Goal: Information Seeking & Learning: Learn about a topic

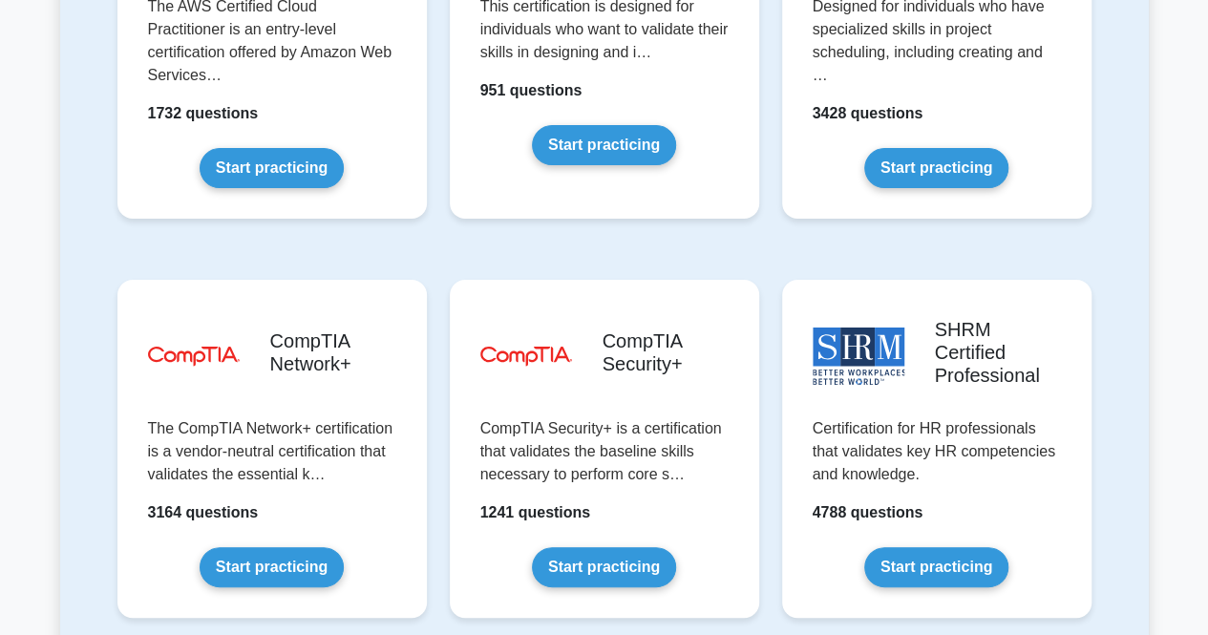
scroll to position [3567, 0]
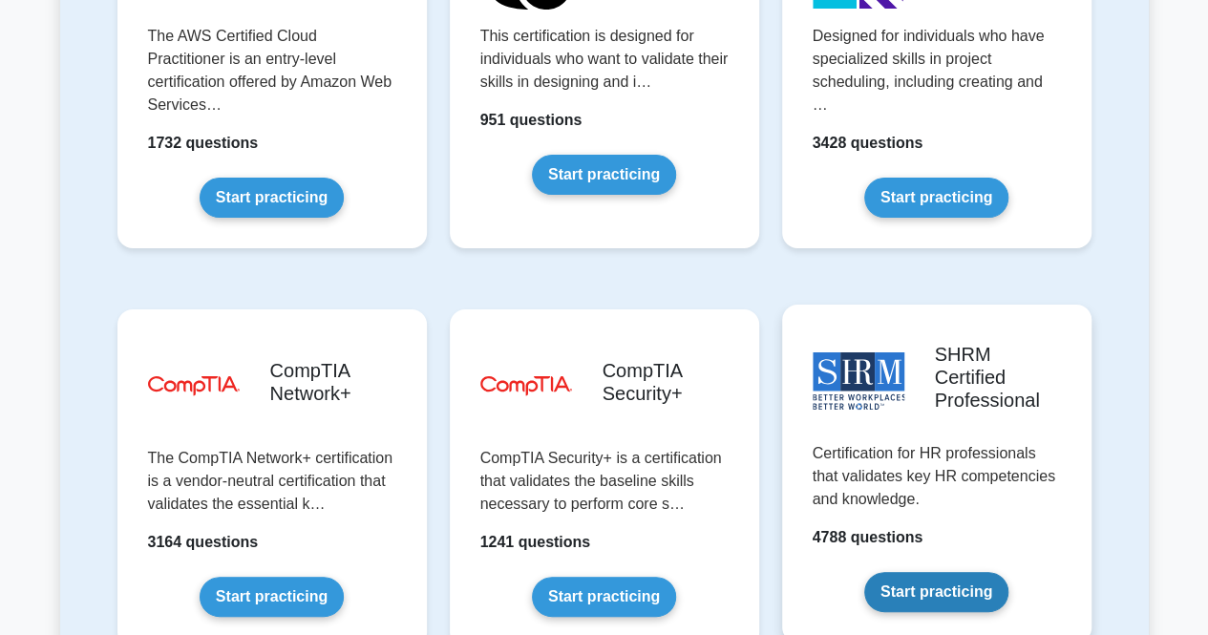
click at [924, 572] on link "Start practicing" at bounding box center [936, 592] width 144 height 40
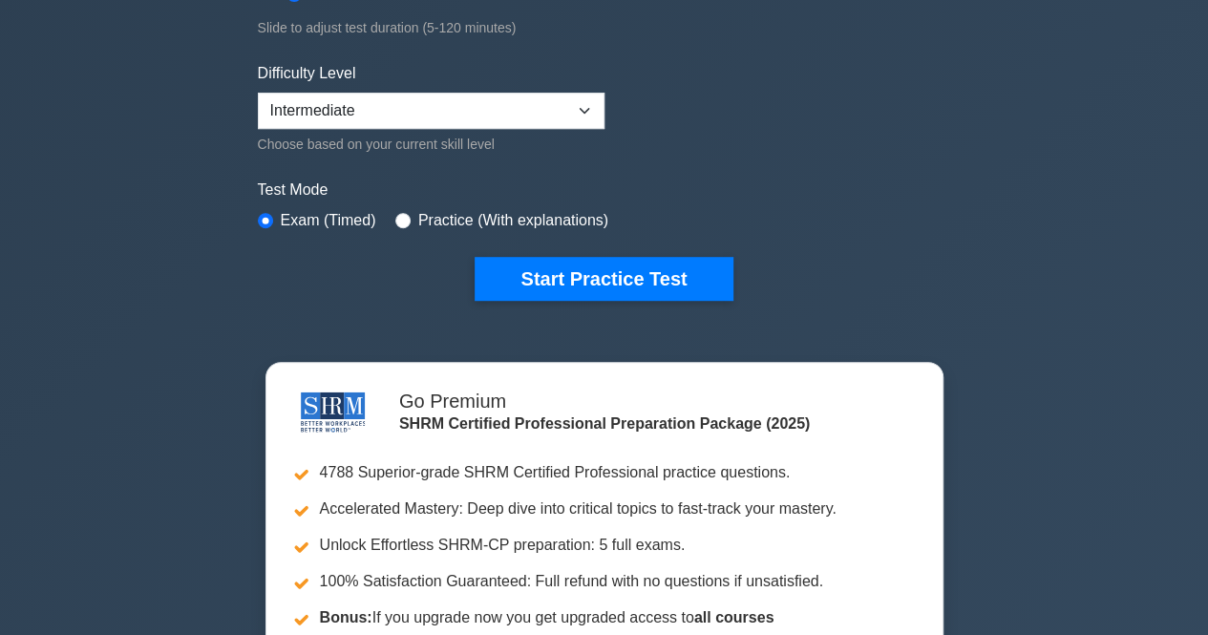
scroll to position [477, 0]
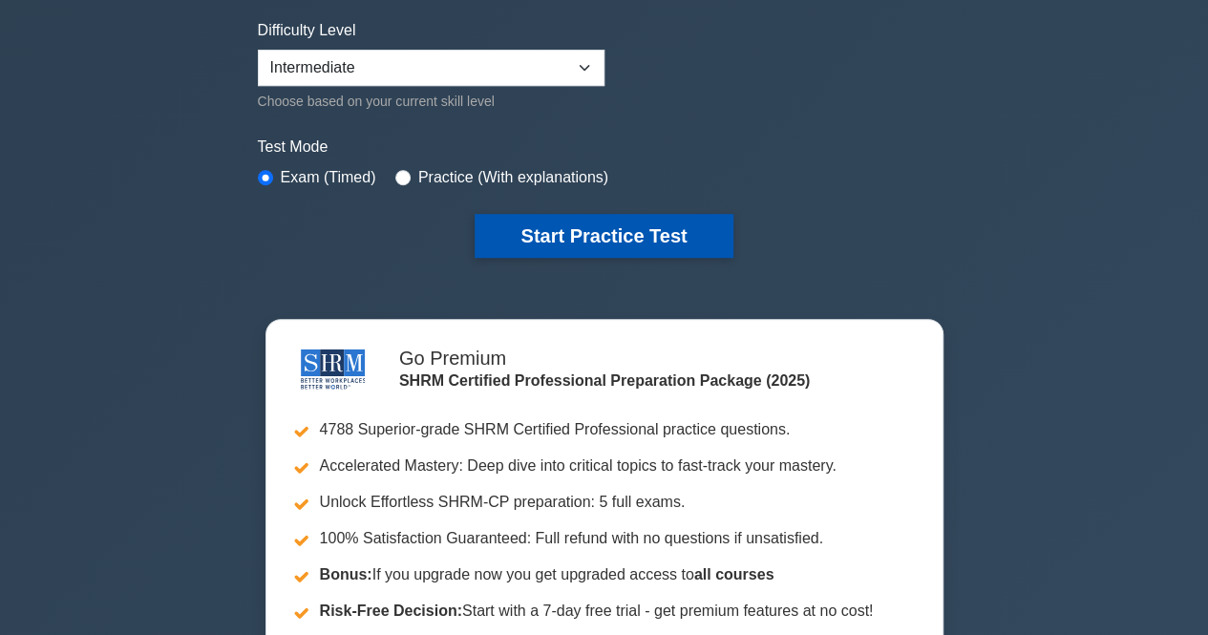
click at [581, 239] on button "Start Practice Test" at bounding box center [604, 236] width 258 height 44
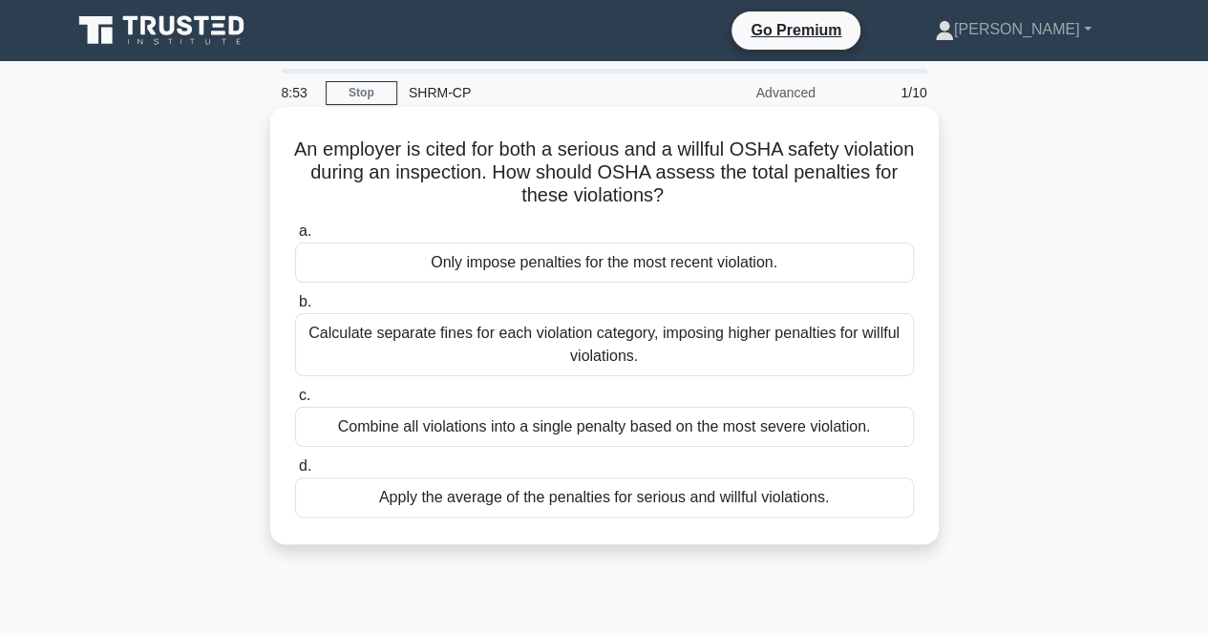
click at [346, 335] on div "Calculate separate fines for each violation category, imposing higher penalties…" at bounding box center [604, 344] width 619 height 63
click at [575, 348] on div "Calculate separate fines for each violation category, imposing higher penalties…" at bounding box center [604, 344] width 619 height 63
click at [295, 308] on input "b. Calculate separate fines for each violation category, imposing higher penalt…" at bounding box center [295, 302] width 0 height 12
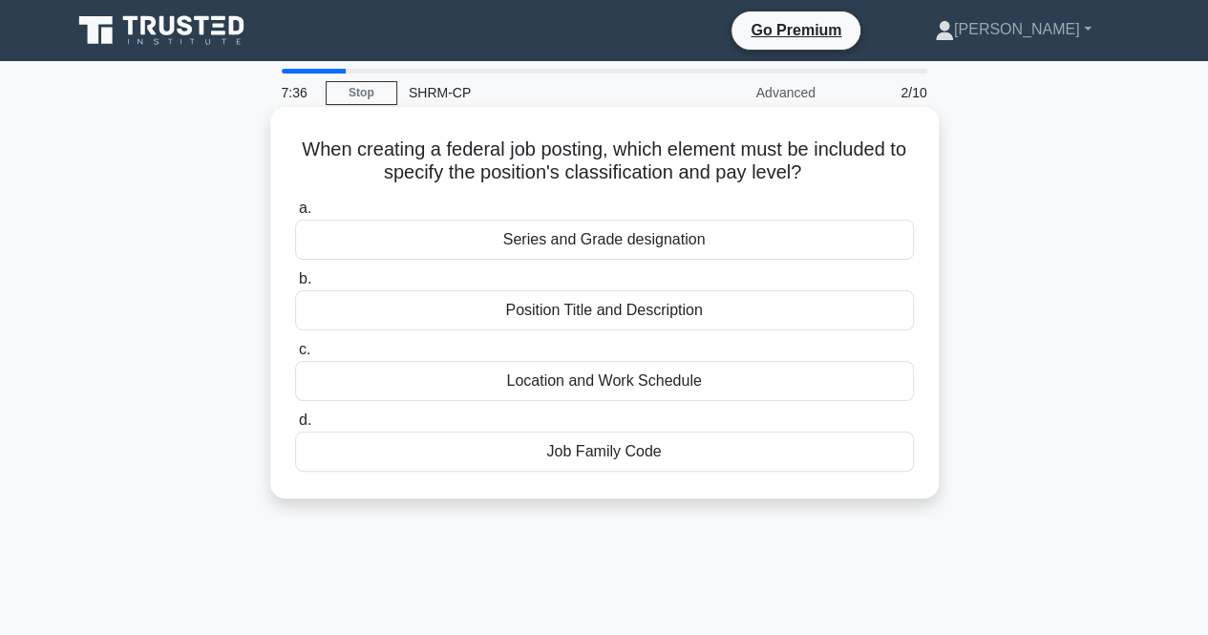
click at [518, 305] on div "Position Title and Description" at bounding box center [604, 310] width 619 height 40
click at [295, 285] on input "b. Position Title and Description" at bounding box center [295, 279] width 0 height 12
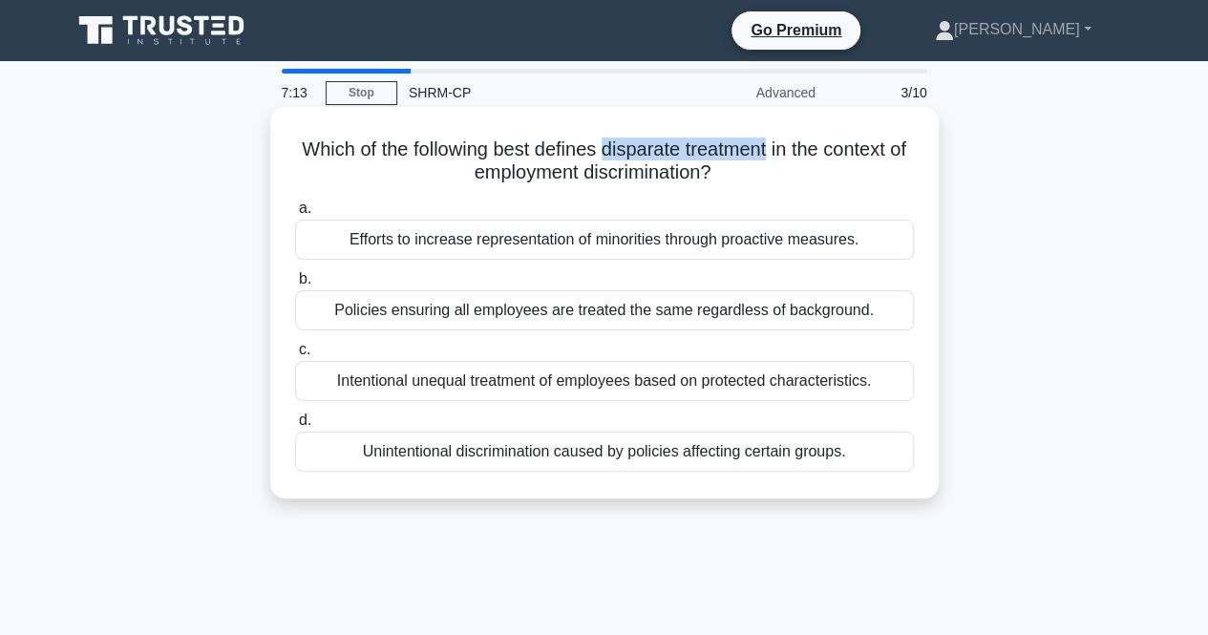
drag, startPoint x: 783, startPoint y: 152, endPoint x: 615, endPoint y: 146, distance: 168.1
click at [615, 146] on h5 "Which of the following best defines disparate treatment in the context of emplo…" at bounding box center [604, 161] width 623 height 48
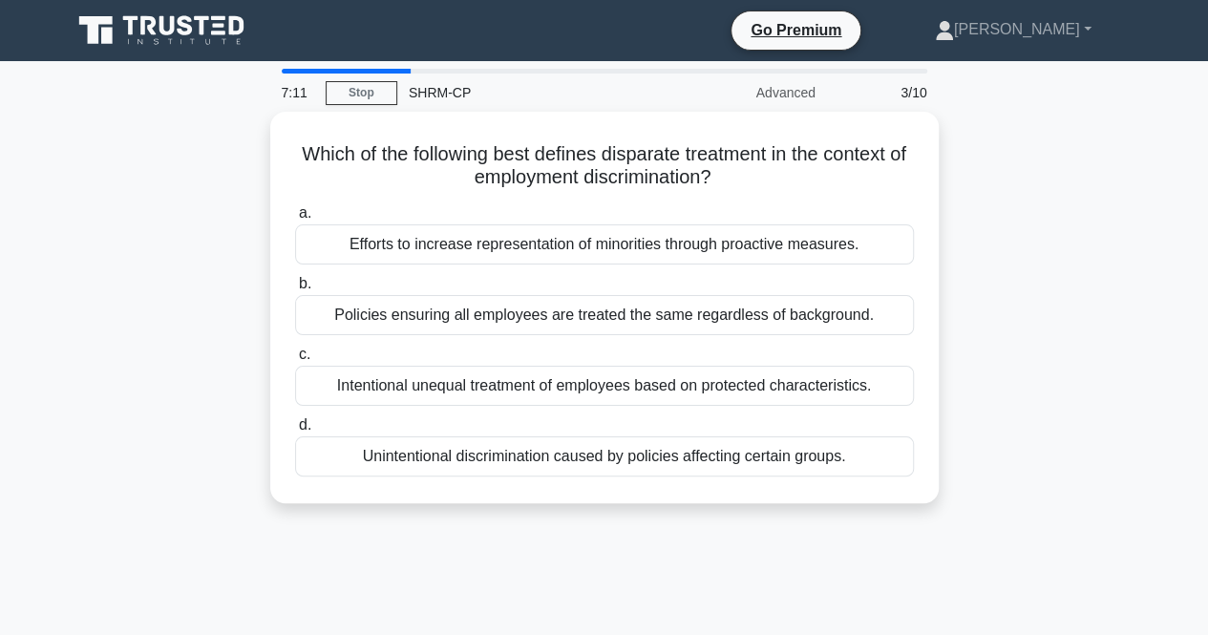
drag, startPoint x: 630, startPoint y: 148, endPoint x: 1035, endPoint y: 186, distance: 406.6
click at [1035, 186] on div "Which of the following best defines disparate treatment in the context of emplo…" at bounding box center [604, 319] width 1088 height 414
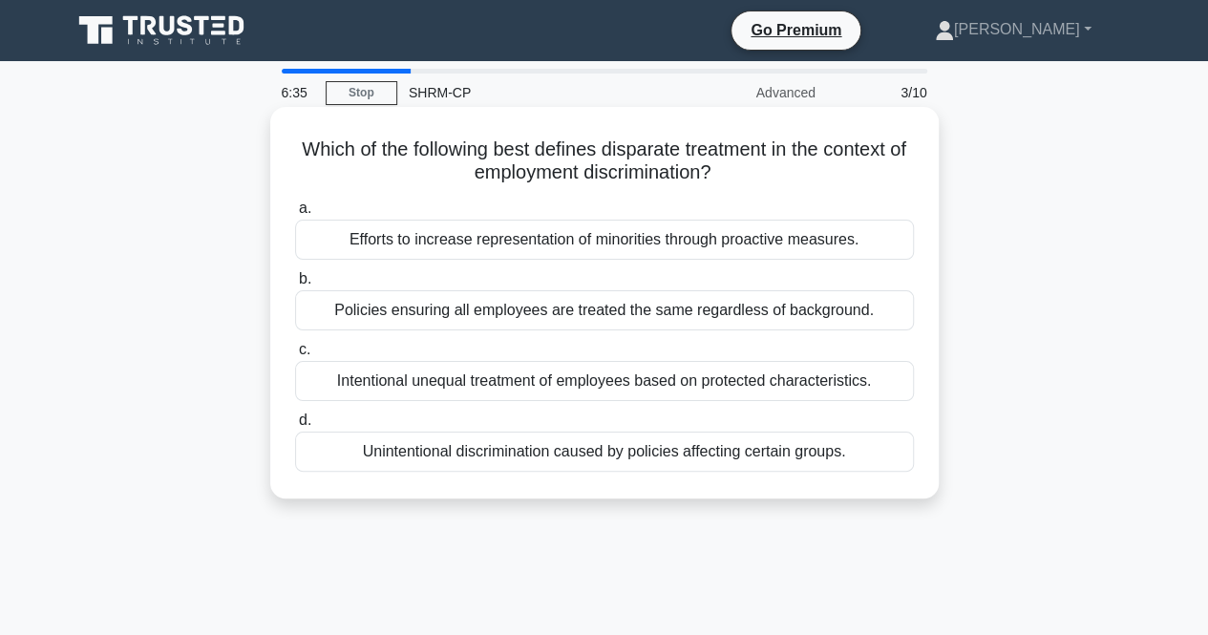
click at [504, 236] on div "Efforts to increase representation of minorities through proactive measures." at bounding box center [604, 240] width 619 height 40
click at [295, 215] on input "a. Efforts to increase representation of minorities through proactive measures." at bounding box center [295, 208] width 0 height 12
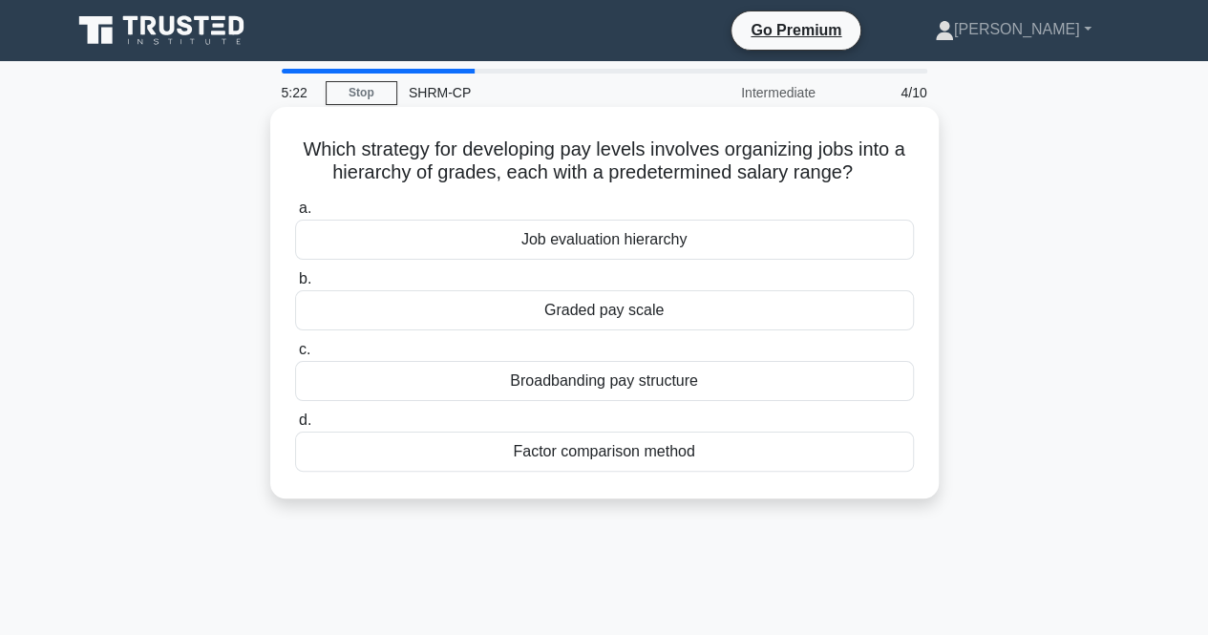
click at [609, 236] on div "Job evaluation hierarchy" at bounding box center [604, 240] width 619 height 40
click at [295, 215] on input "a. Job evaluation hierarchy" at bounding box center [295, 208] width 0 height 12
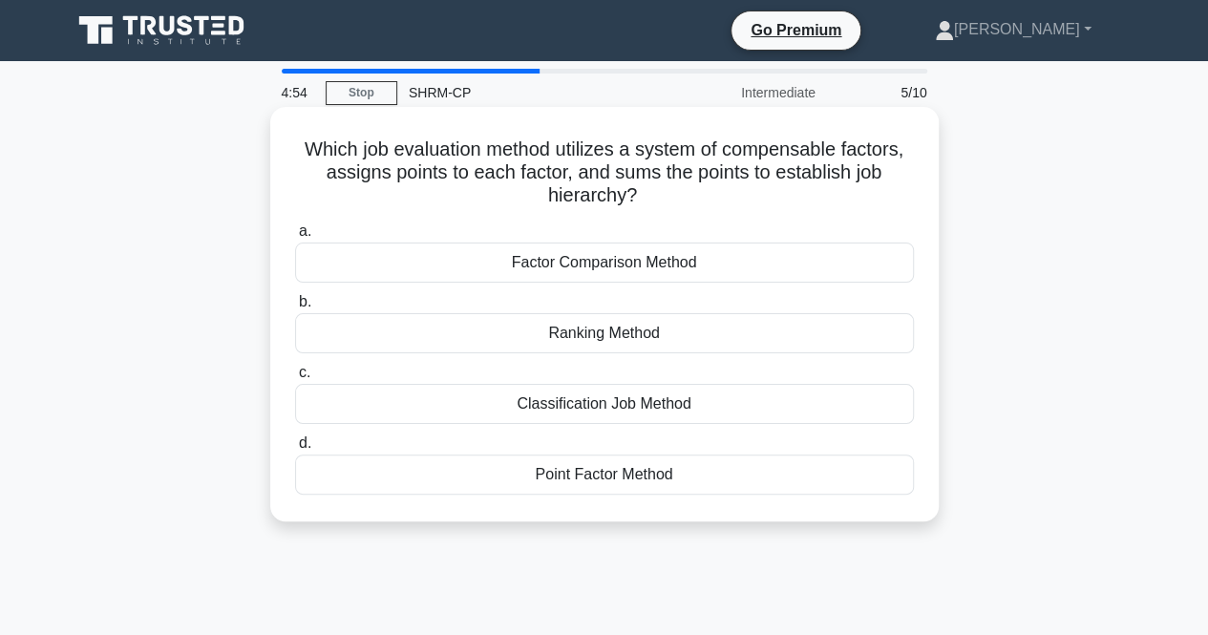
click at [597, 264] on div "Factor Comparison Method" at bounding box center [604, 263] width 619 height 40
click at [295, 238] on input "a. Factor Comparison Method" at bounding box center [295, 231] width 0 height 12
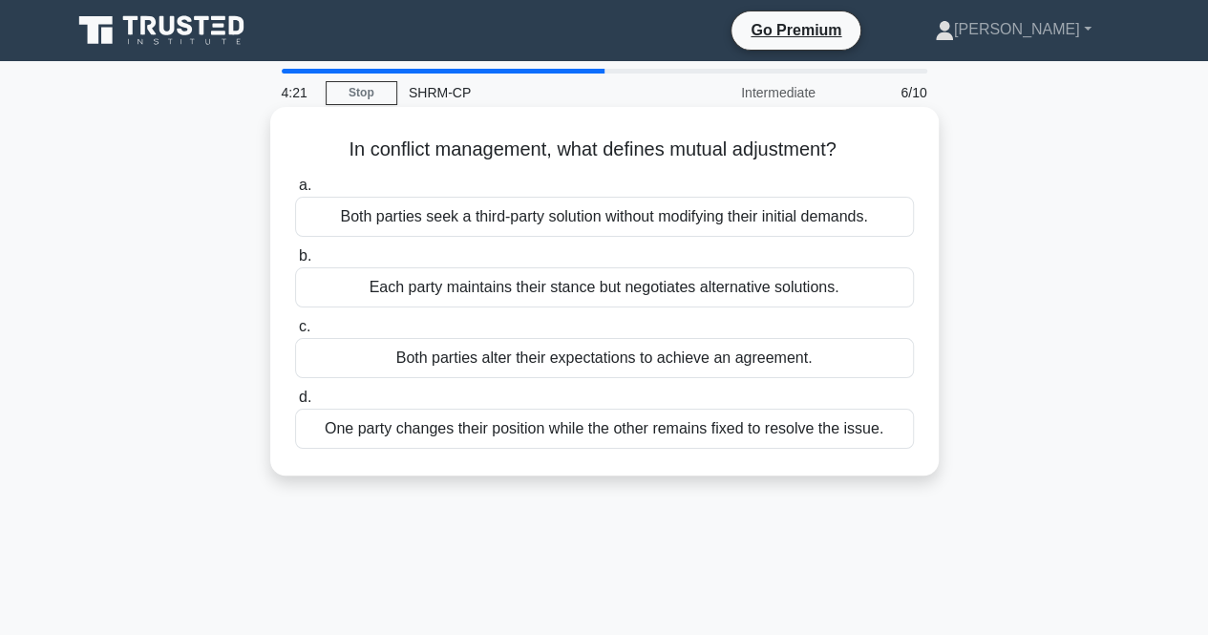
click at [509, 352] on div "Both parties alter their expectations to achieve an agreement." at bounding box center [604, 358] width 619 height 40
click at [365, 348] on div "Both parties alter their expectations to achieve an agreement." at bounding box center [604, 358] width 619 height 40
click at [295, 333] on input "c. Both parties alter their expectations to achieve an agreement." at bounding box center [295, 327] width 0 height 12
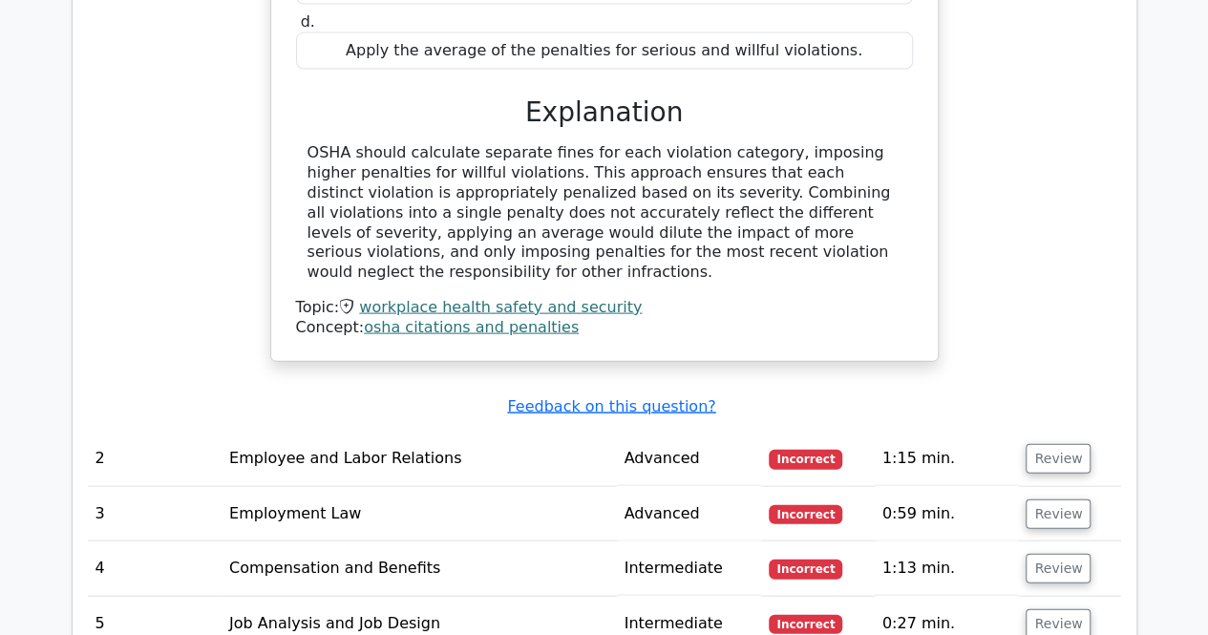
scroll to position [2005, 0]
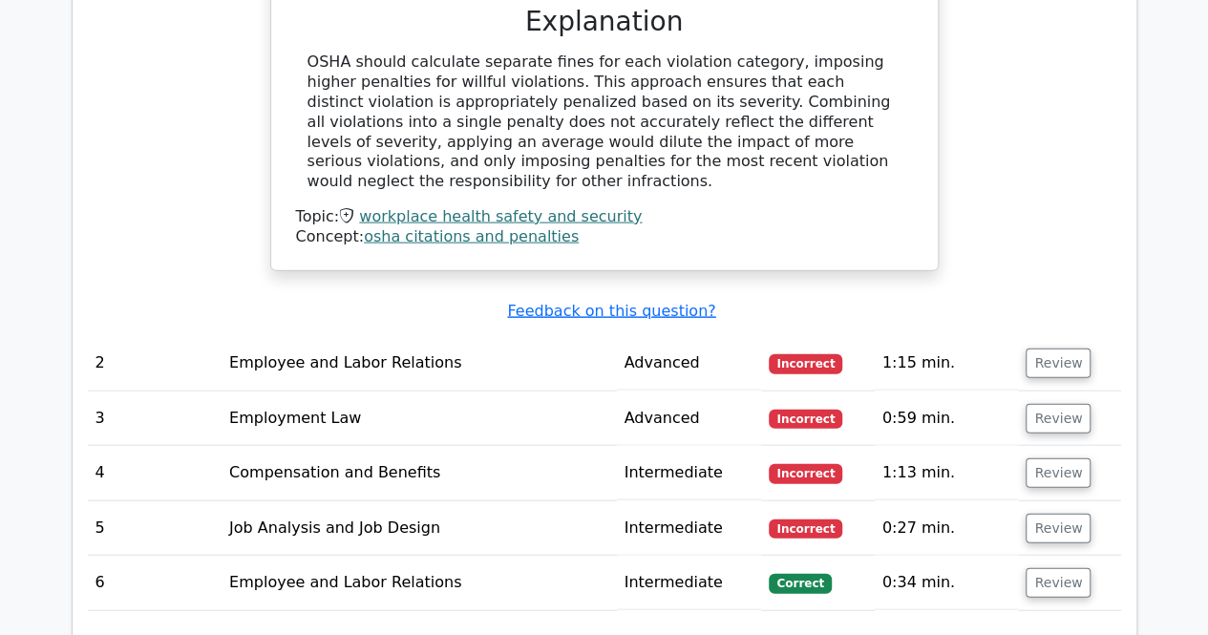
click at [375, 336] on td "Employee and Labor Relations" at bounding box center [419, 363] width 394 height 54
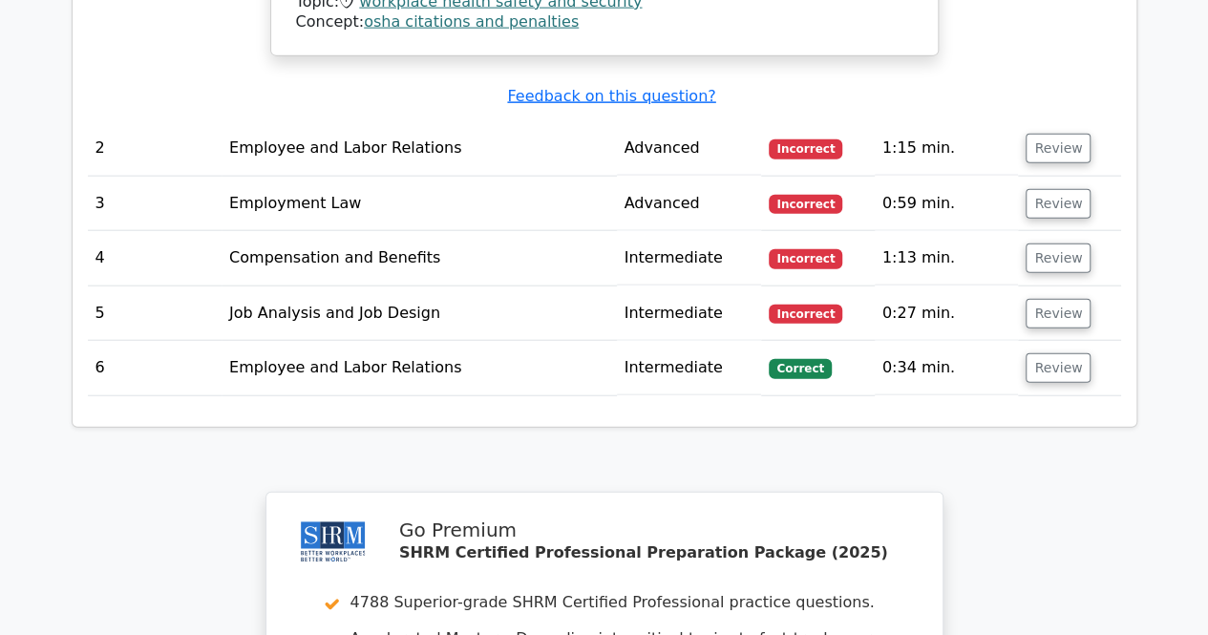
scroll to position [2196, 0]
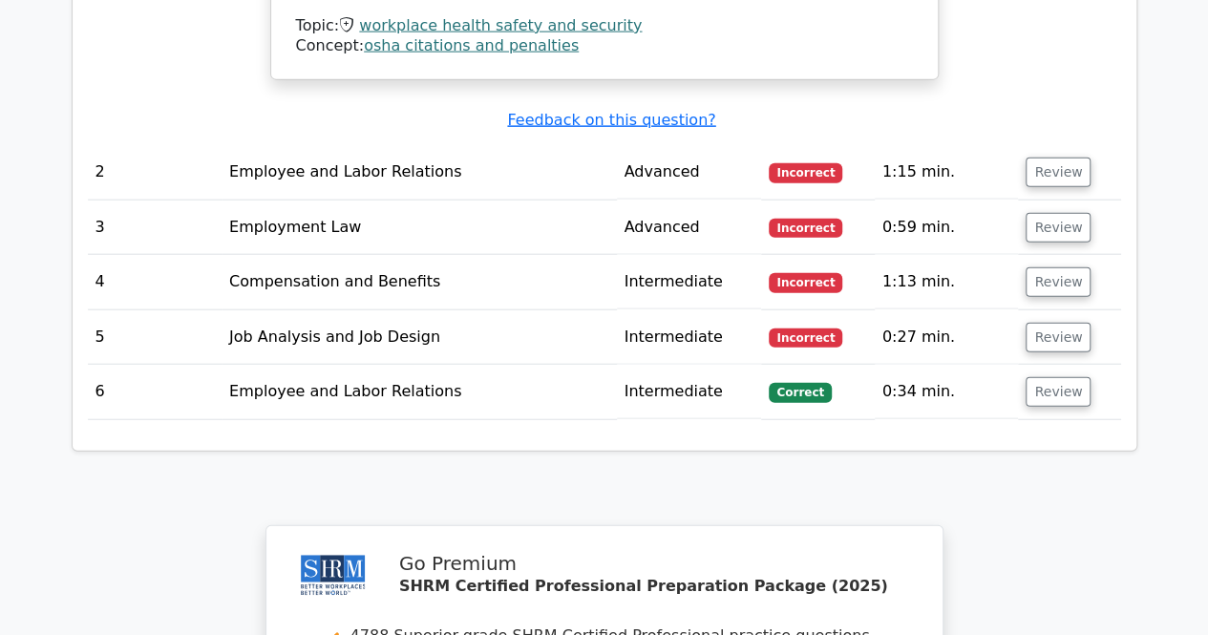
click at [343, 255] on td "Compensation and Benefits" at bounding box center [419, 282] width 394 height 54
click at [1046, 267] on button "Review" at bounding box center [1057, 282] width 65 height 30
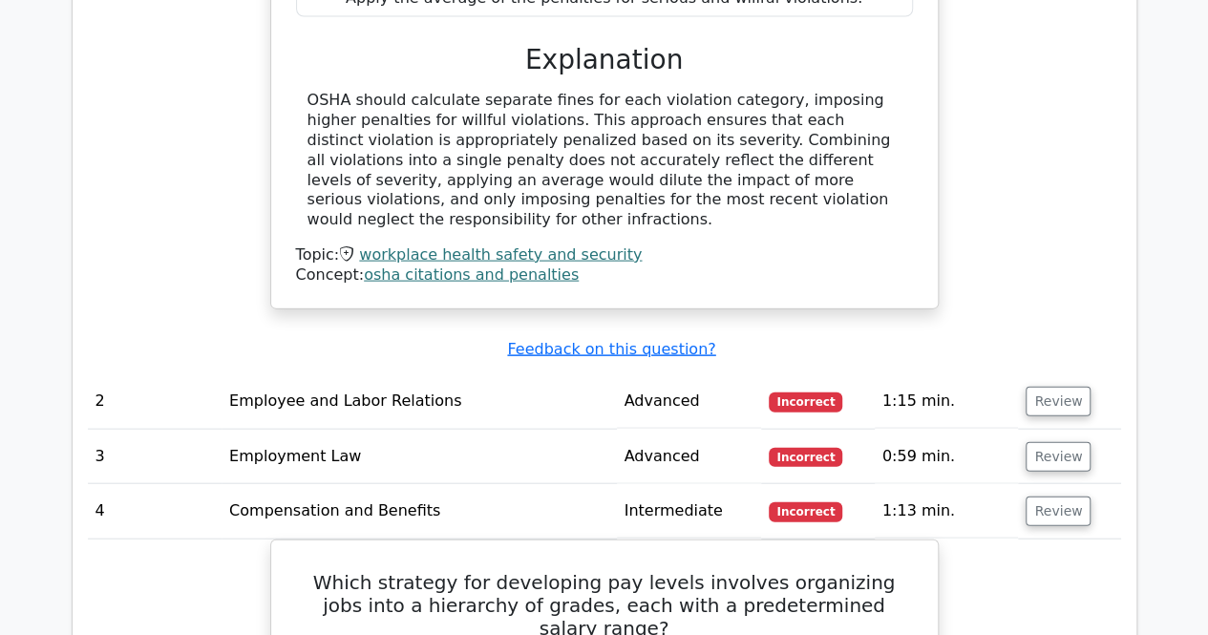
scroll to position [2005, 0]
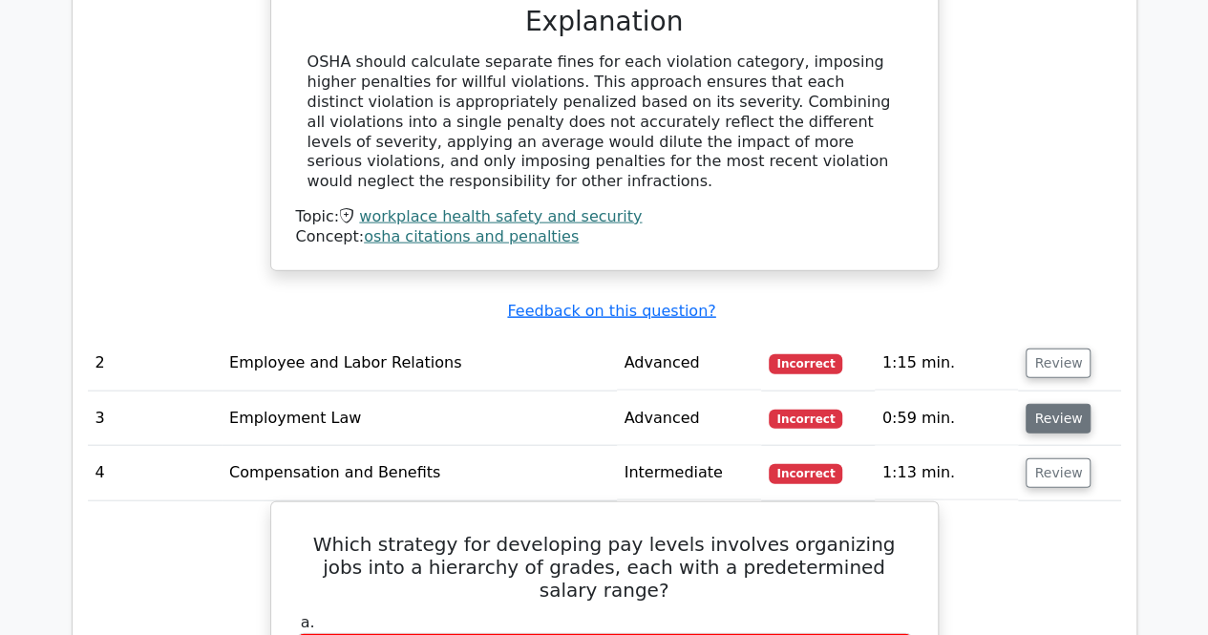
click at [1045, 404] on button "Review" at bounding box center [1057, 419] width 65 height 30
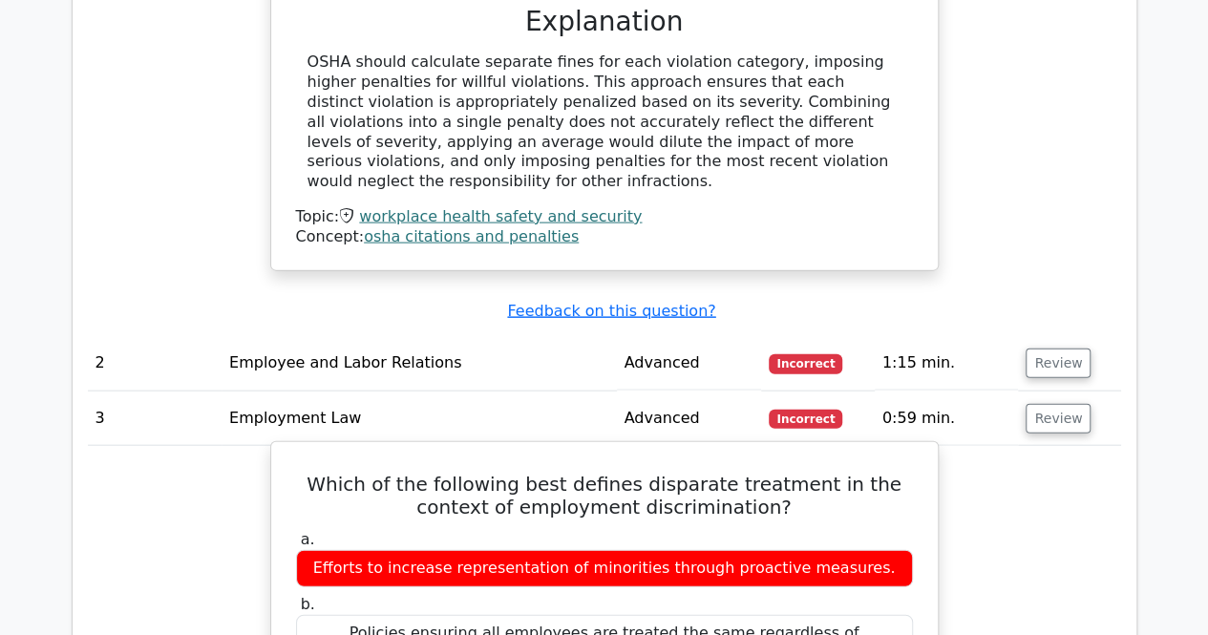
scroll to position [1910, 0]
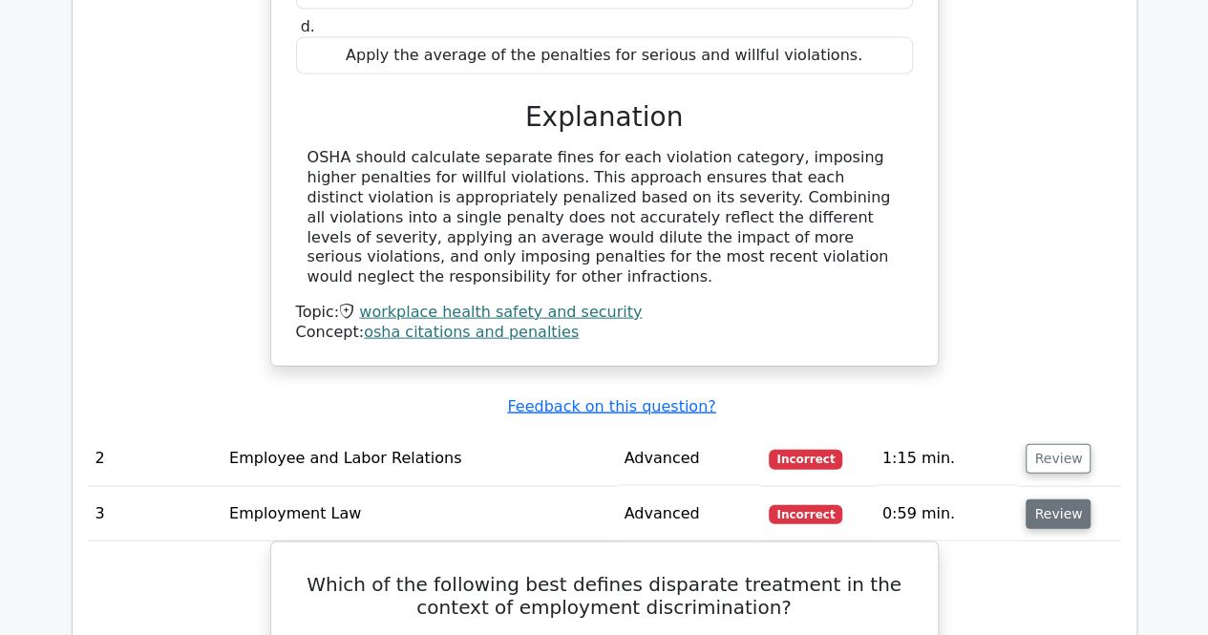
click at [1044, 499] on button "Review" at bounding box center [1057, 514] width 65 height 30
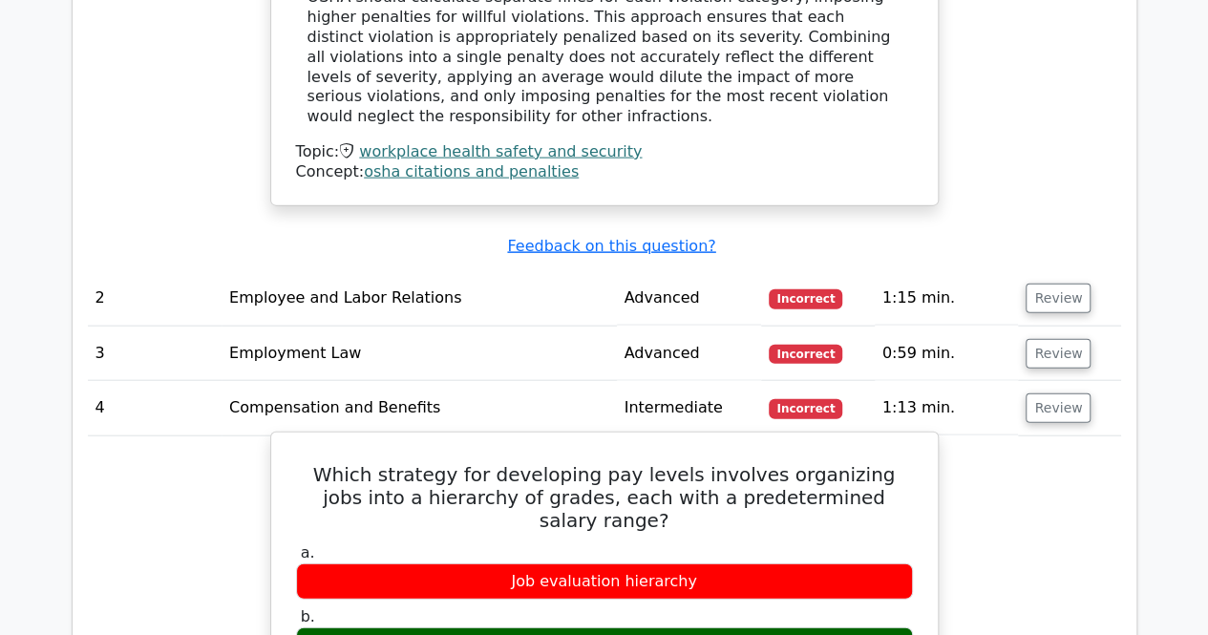
scroll to position [2101, 0]
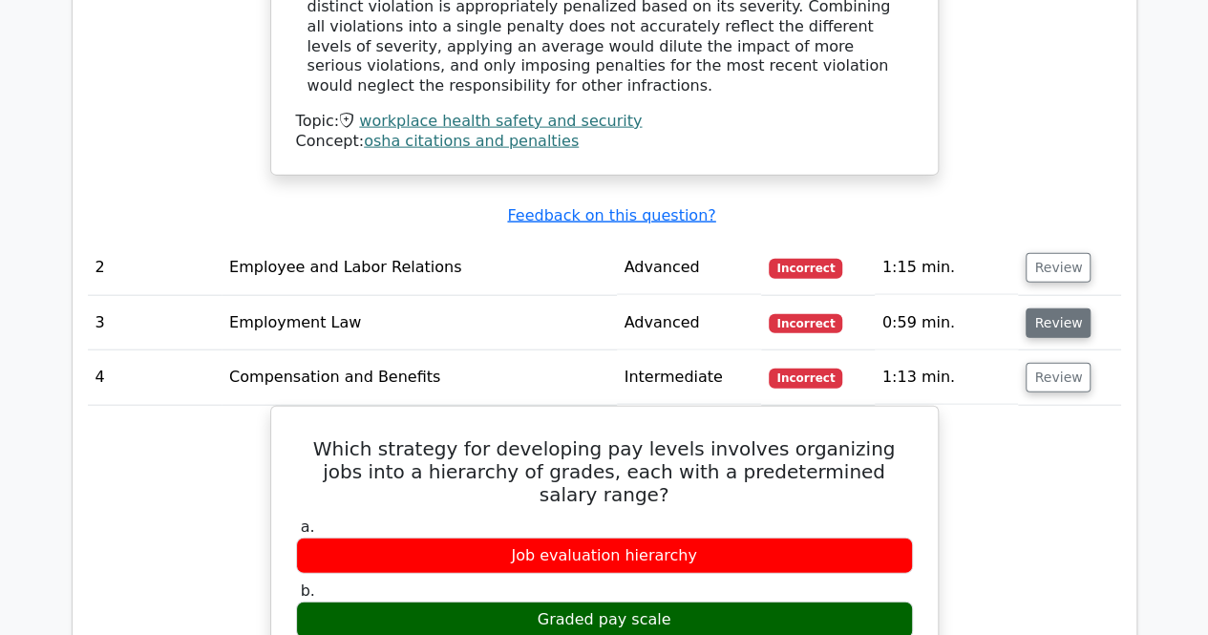
click at [1045, 308] on button "Review" at bounding box center [1057, 323] width 65 height 30
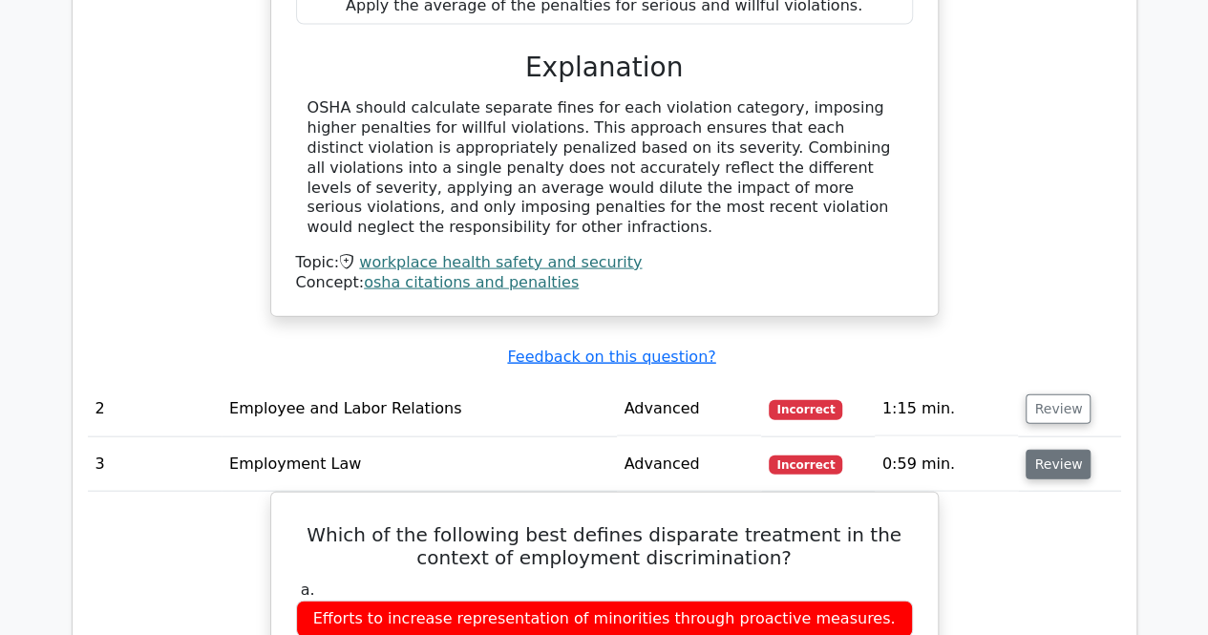
scroll to position [1910, 0]
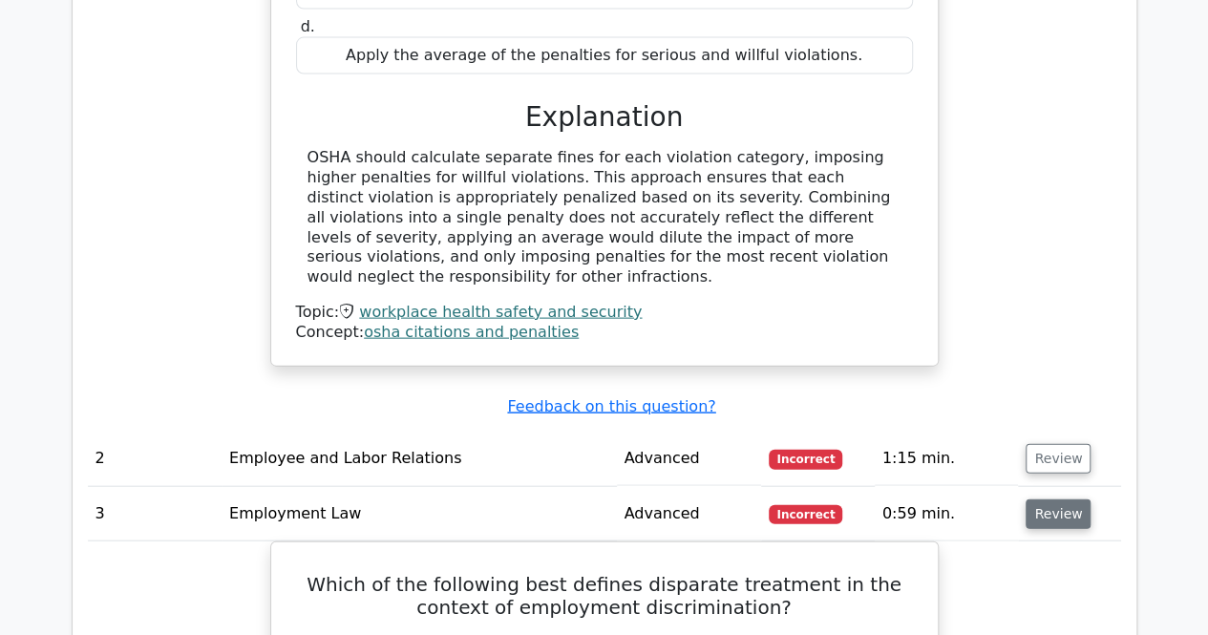
click at [1045, 499] on button "Review" at bounding box center [1057, 514] width 65 height 30
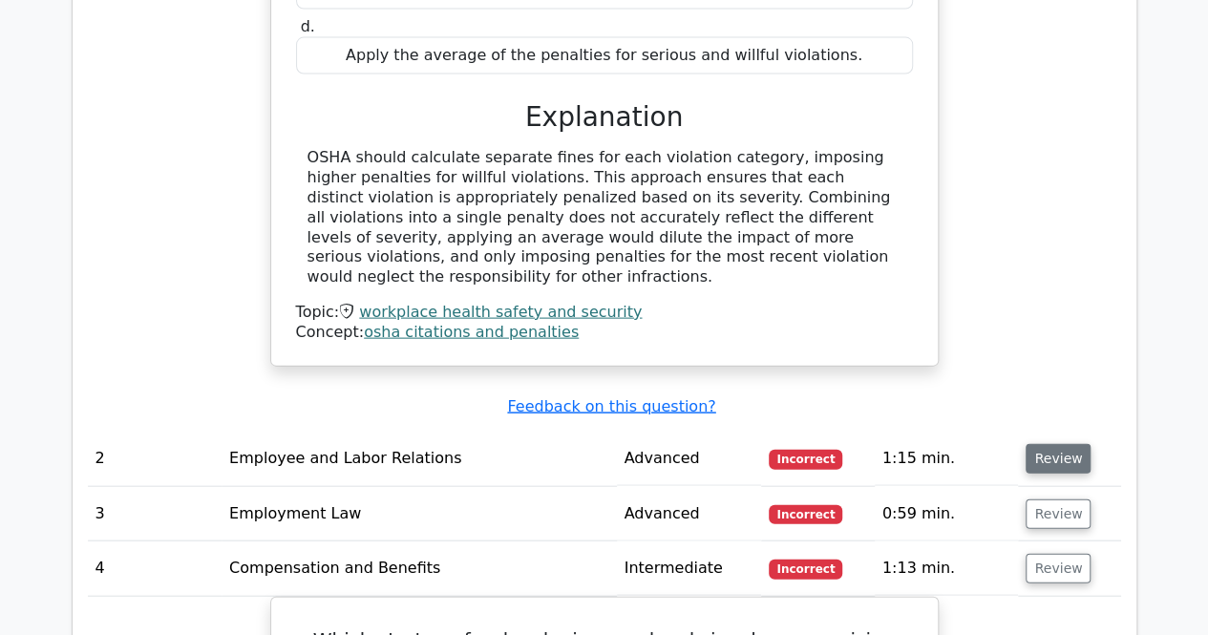
click at [1046, 444] on button "Review" at bounding box center [1057, 459] width 65 height 30
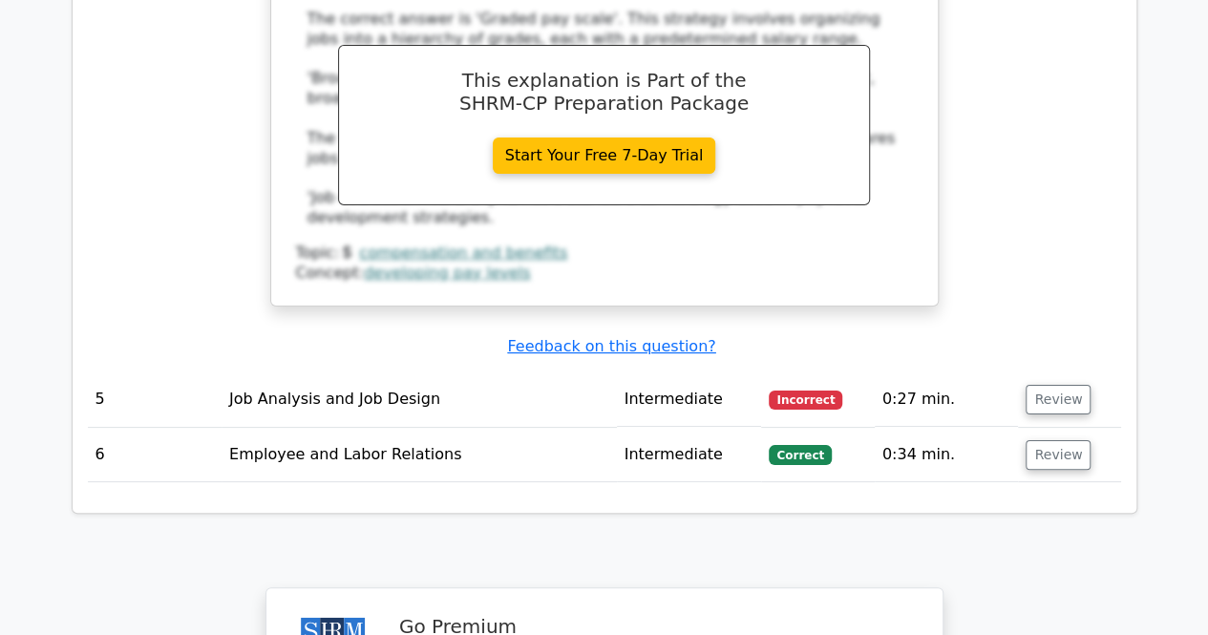
scroll to position [3628, 0]
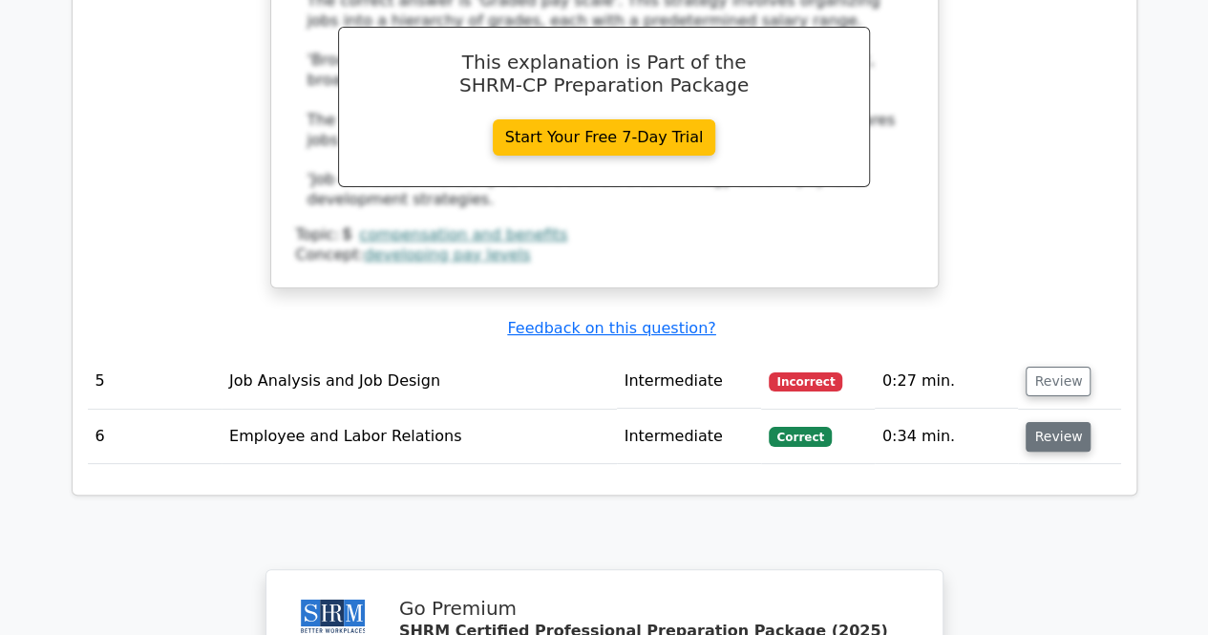
click at [1063, 422] on button "Review" at bounding box center [1057, 437] width 65 height 30
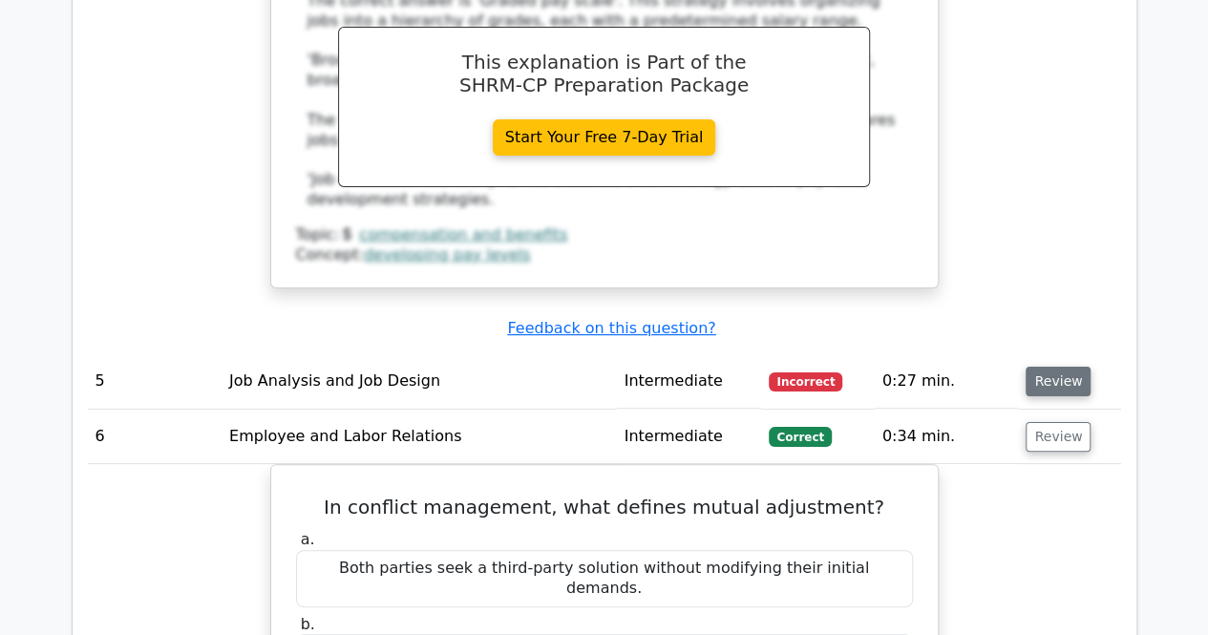
click at [1052, 367] on button "Review" at bounding box center [1057, 382] width 65 height 30
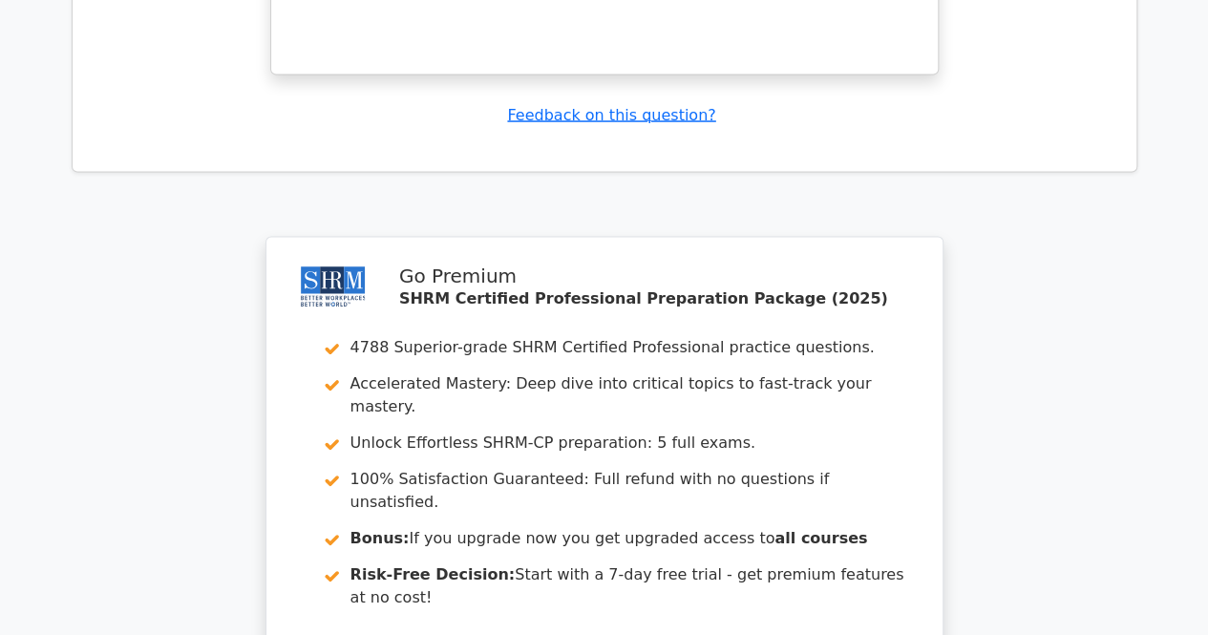
scroll to position [5660, 0]
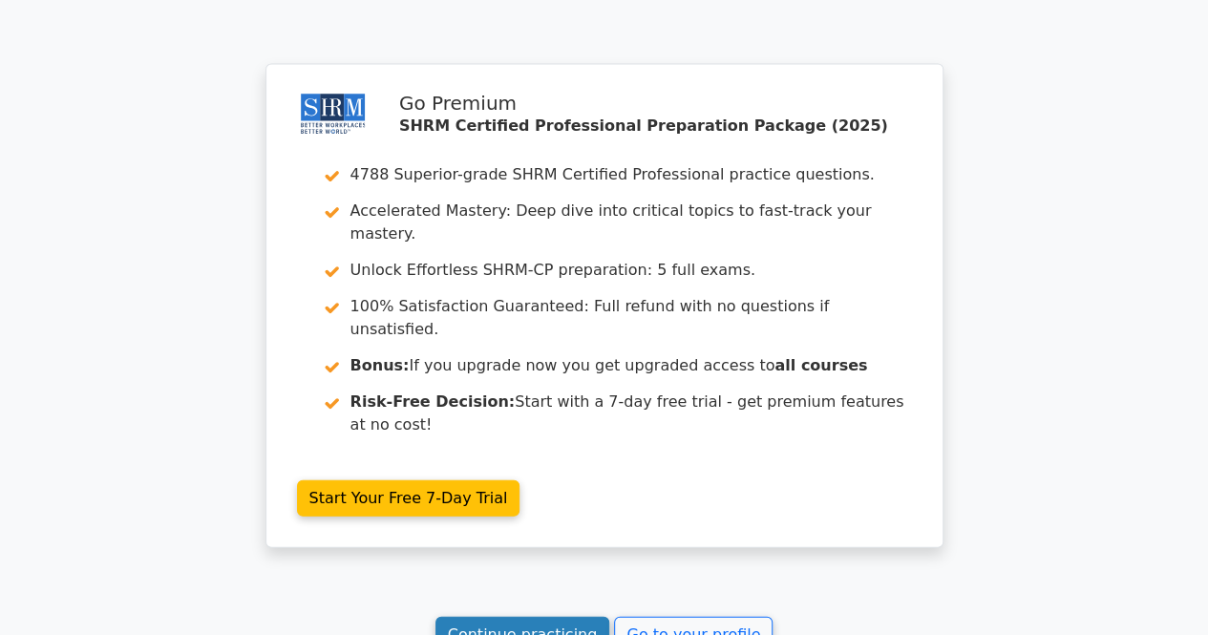
click at [542, 617] on link "Continue practicing" at bounding box center [522, 635] width 175 height 36
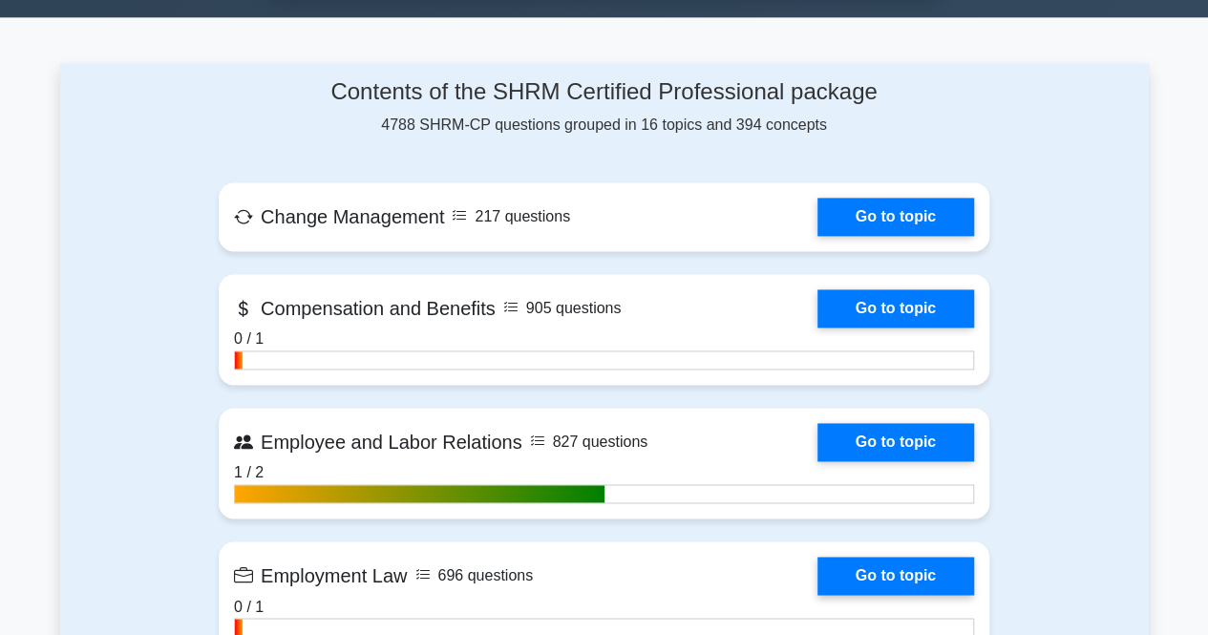
scroll to position [1337, 0]
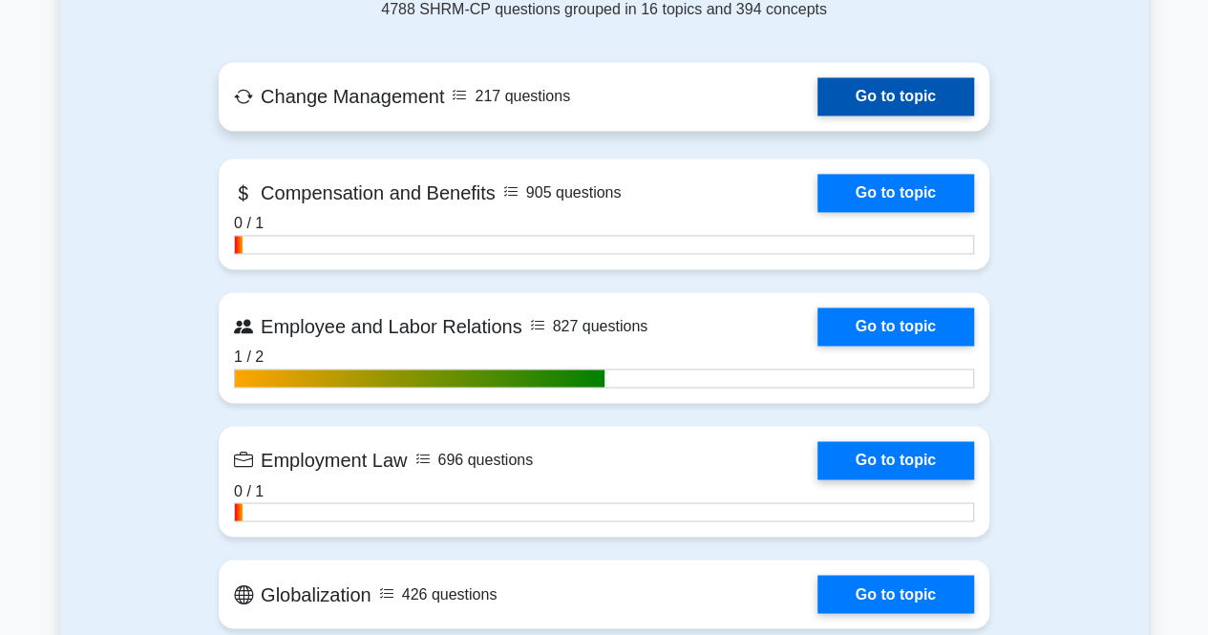
click at [879, 90] on link "Go to topic" at bounding box center [895, 96] width 157 height 38
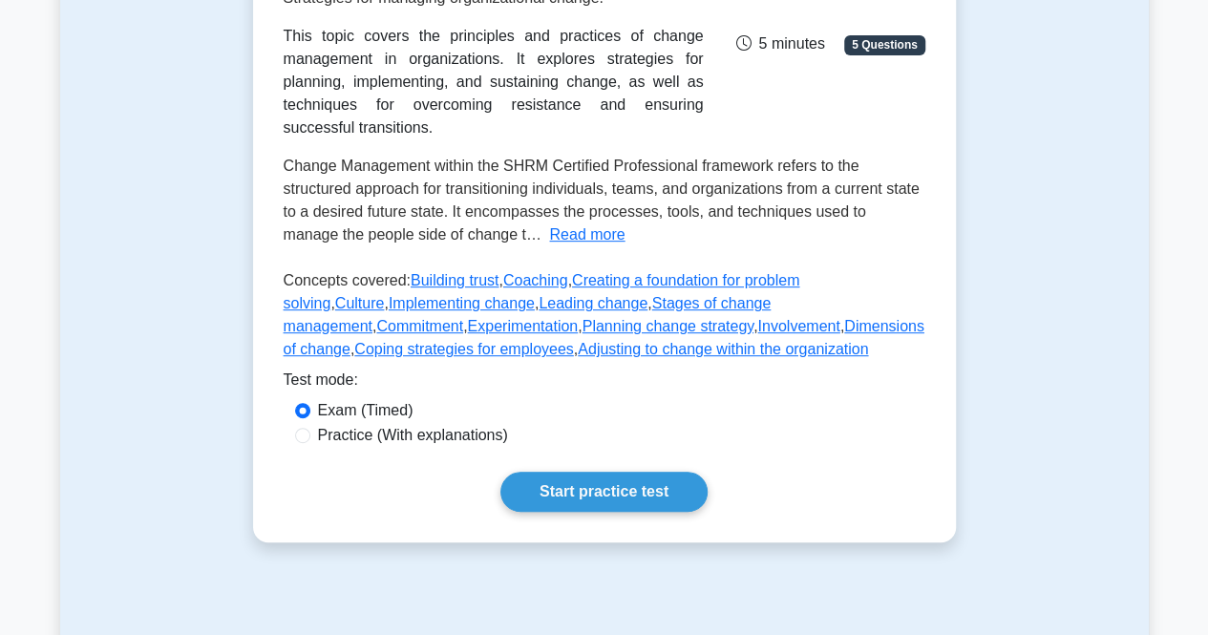
scroll to position [477, 0]
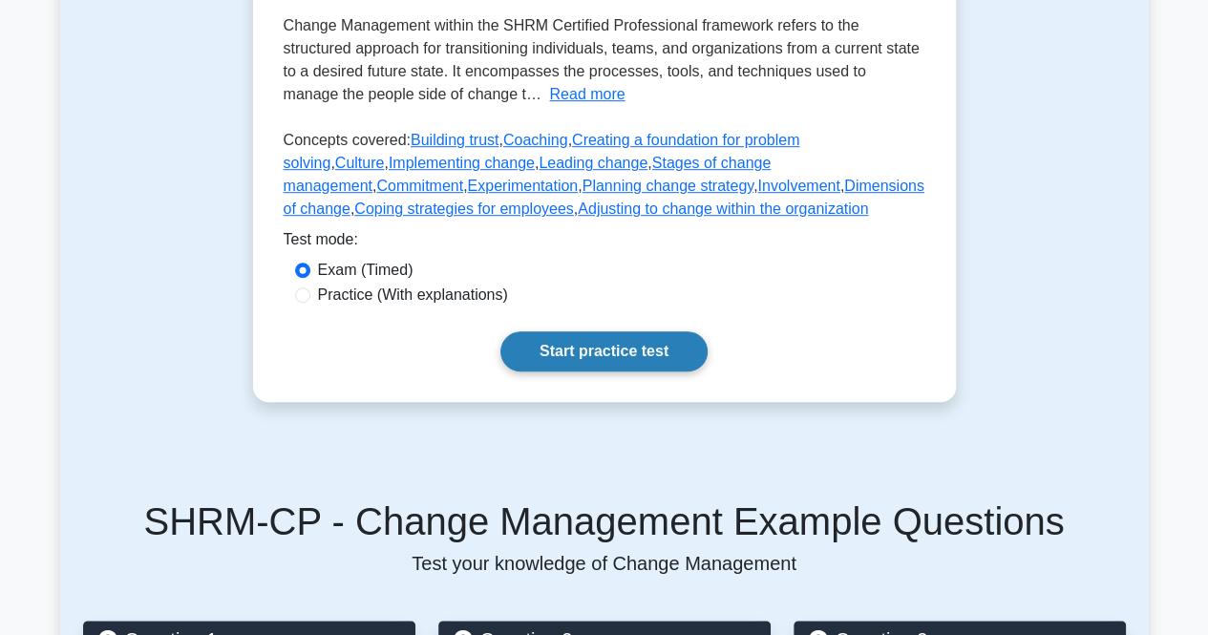
click at [589, 371] on link "Start practice test" at bounding box center [603, 351] width 207 height 40
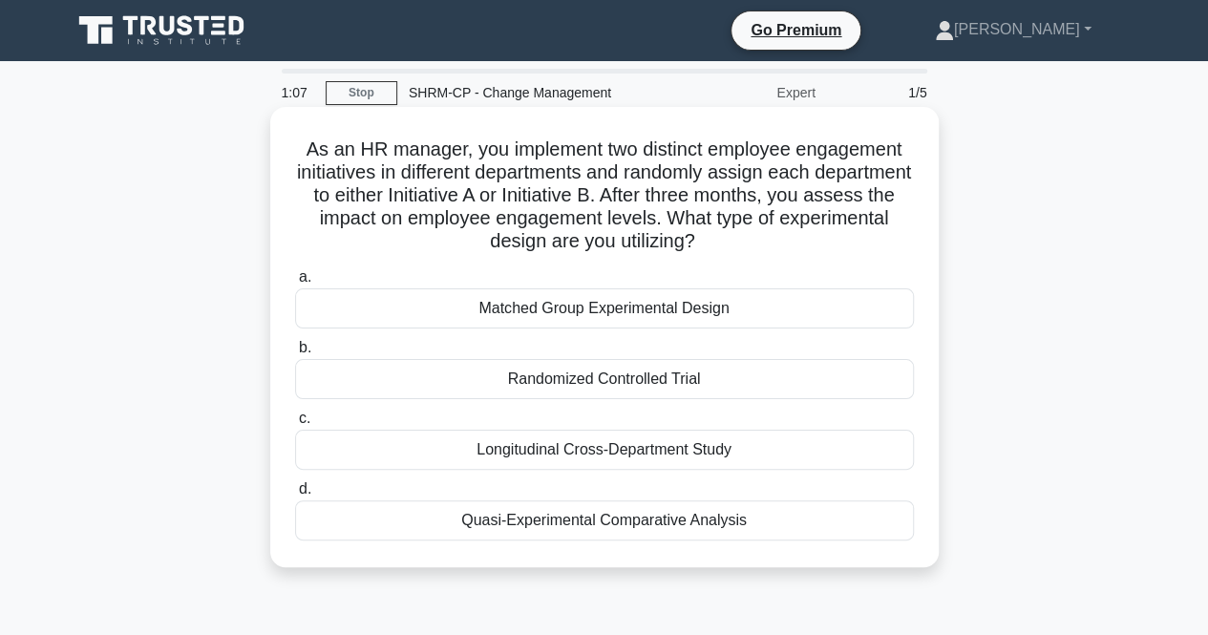
click at [619, 523] on div "Quasi-Experimental Comparative Analysis" at bounding box center [604, 520] width 619 height 40
click at [295, 496] on input "d. Quasi-Experimental Comparative Analysis" at bounding box center [295, 489] width 0 height 12
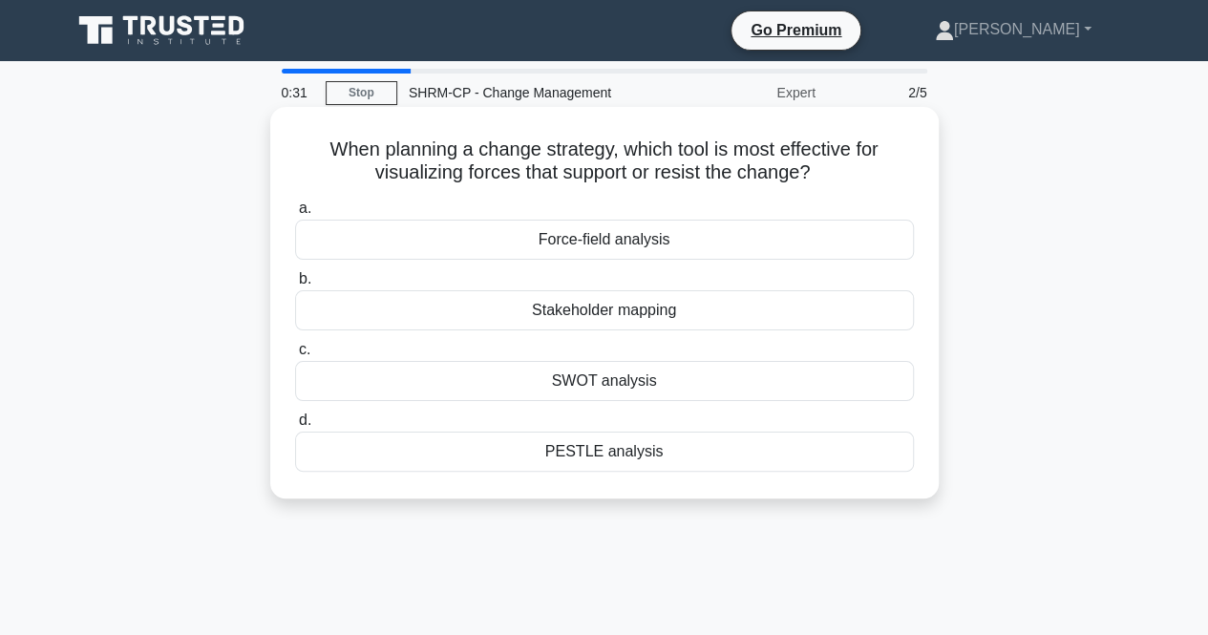
click at [649, 245] on div "Force-field analysis" at bounding box center [604, 240] width 619 height 40
click at [295, 215] on input "a. Force-field analysis" at bounding box center [295, 208] width 0 height 12
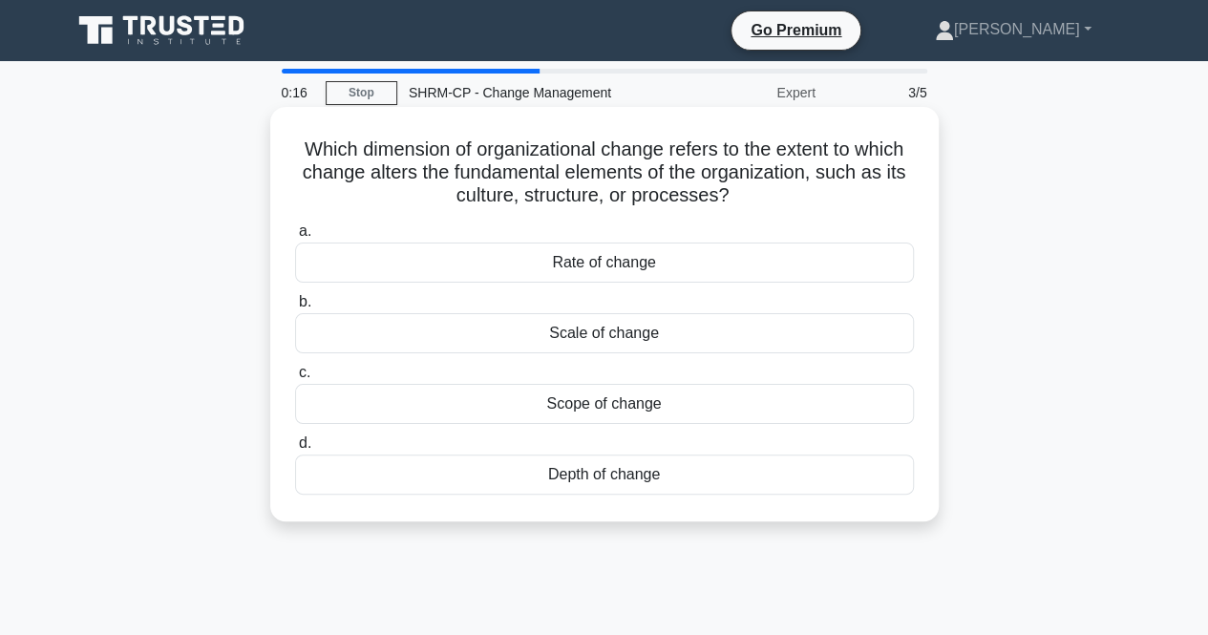
click at [608, 409] on div "Scope of change" at bounding box center [604, 404] width 619 height 40
click at [295, 379] on input "c. Scope of change" at bounding box center [295, 373] width 0 height 12
